Goal: Information Seeking & Learning: Learn about a topic

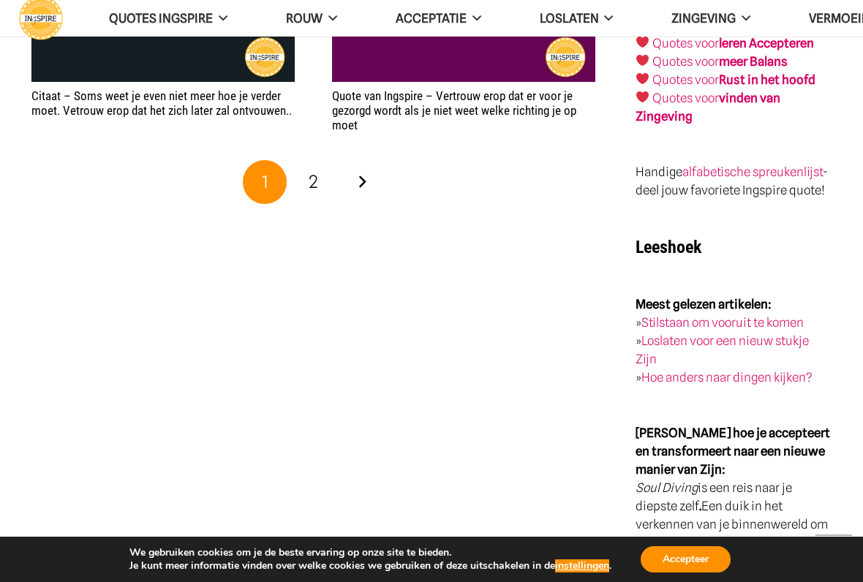
scroll to position [2544, 0]
click at [308, 176] on link "2" at bounding box center [314, 182] width 44 height 44
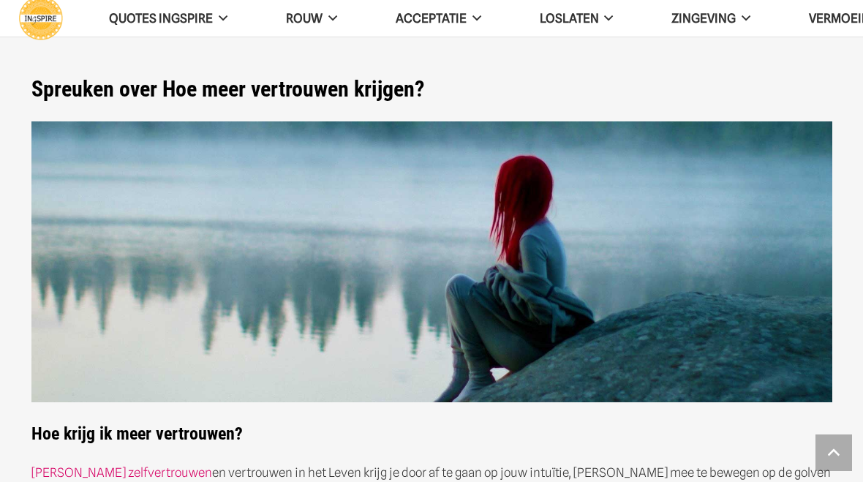
scroll to position [2540, 0]
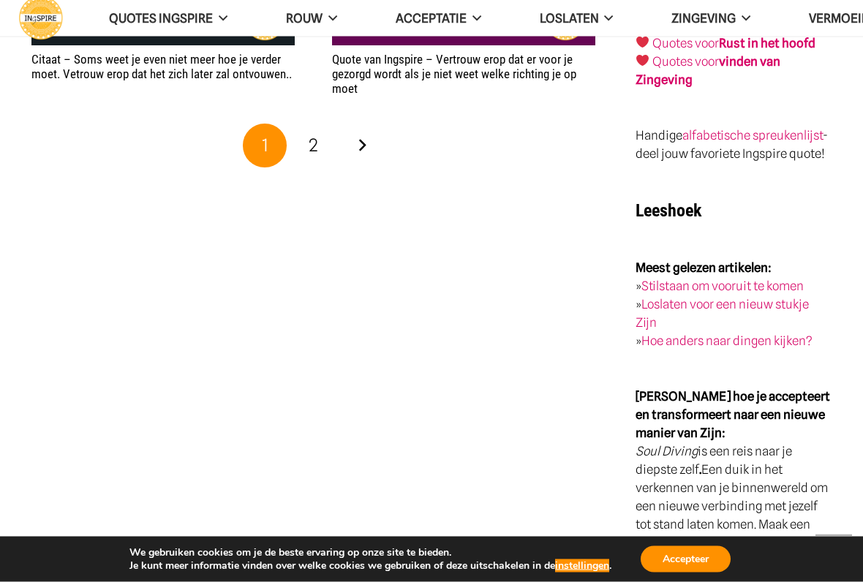
scroll to position [2581, 0]
click at [306, 154] on link "2" at bounding box center [314, 146] width 44 height 44
